Goal: Information Seeking & Learning: Understand process/instructions

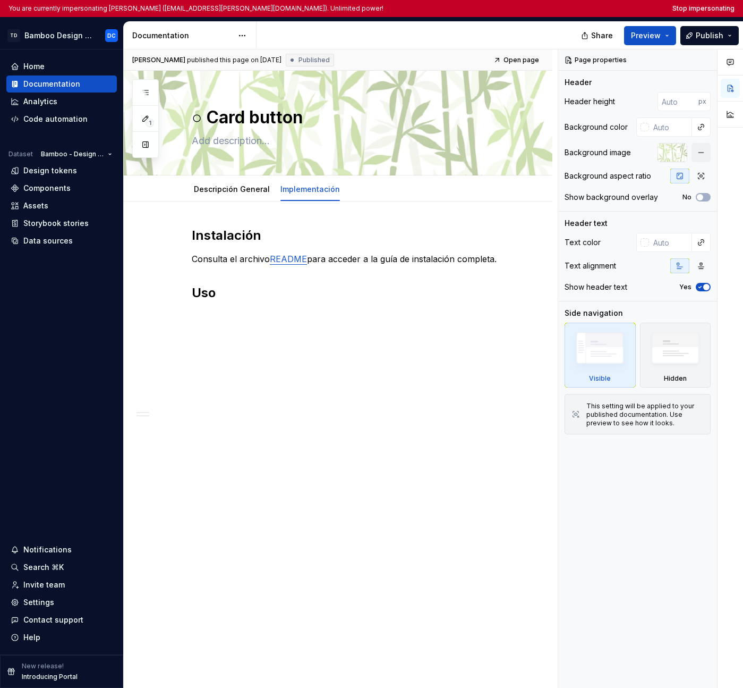
type textarea "*"
click at [240, 349] on div "Instalación Consulta el archivo README para acceder a la guía de instalación co…" at bounding box center [338, 373] width 429 height 344
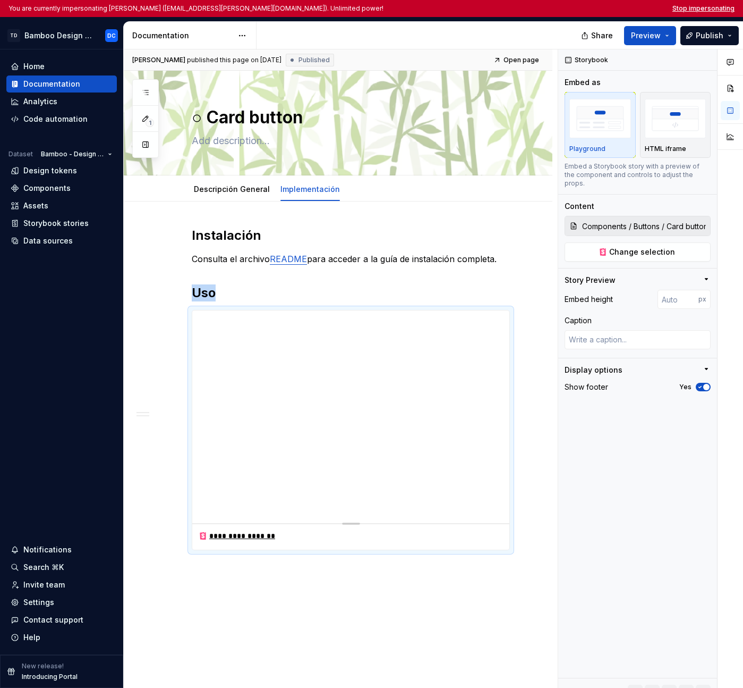
click at [720, 9] on button "Stop impersonating" at bounding box center [704, 8] width 62 height 9
type textarea "*"
